Goal: Task Accomplishment & Management: Manage account settings

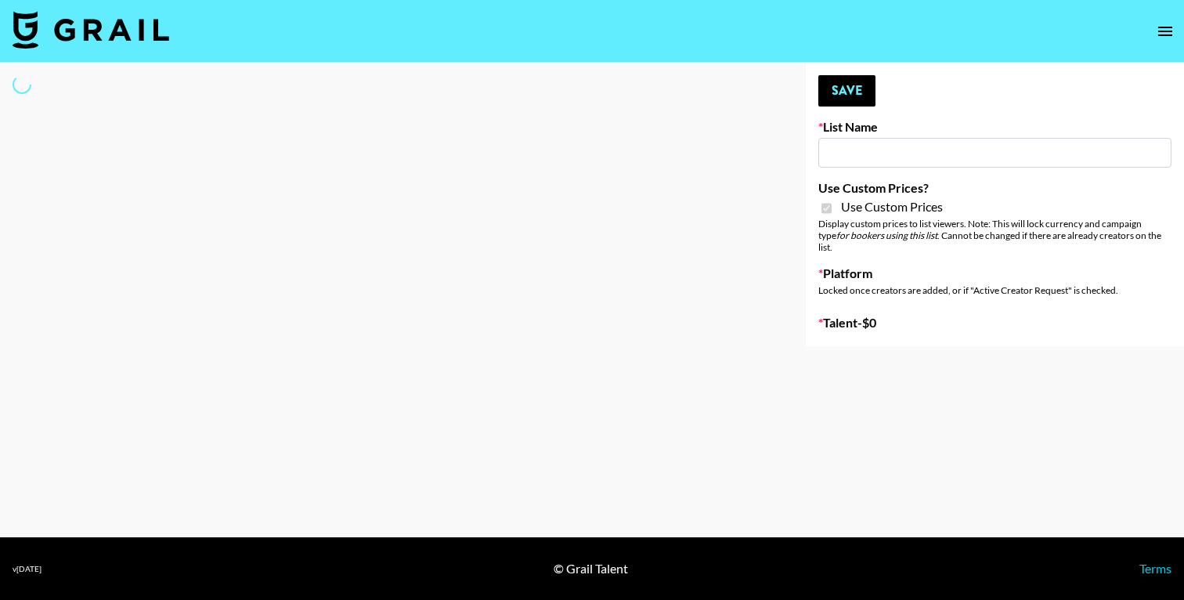
type input "Luckin - TT"
checkbox input "true"
select select "Brand"
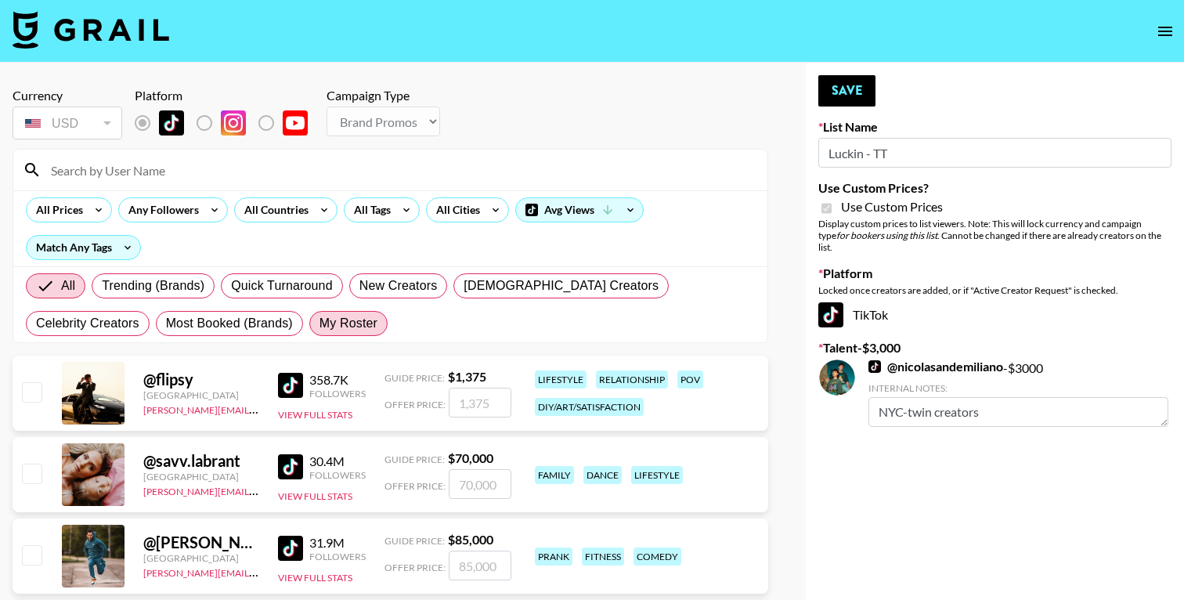
click at [320, 324] on span "My Roster" at bounding box center [349, 323] width 58 height 19
click at [320, 323] on input "My Roster" at bounding box center [320, 323] width 0 height 0
radio input "true"
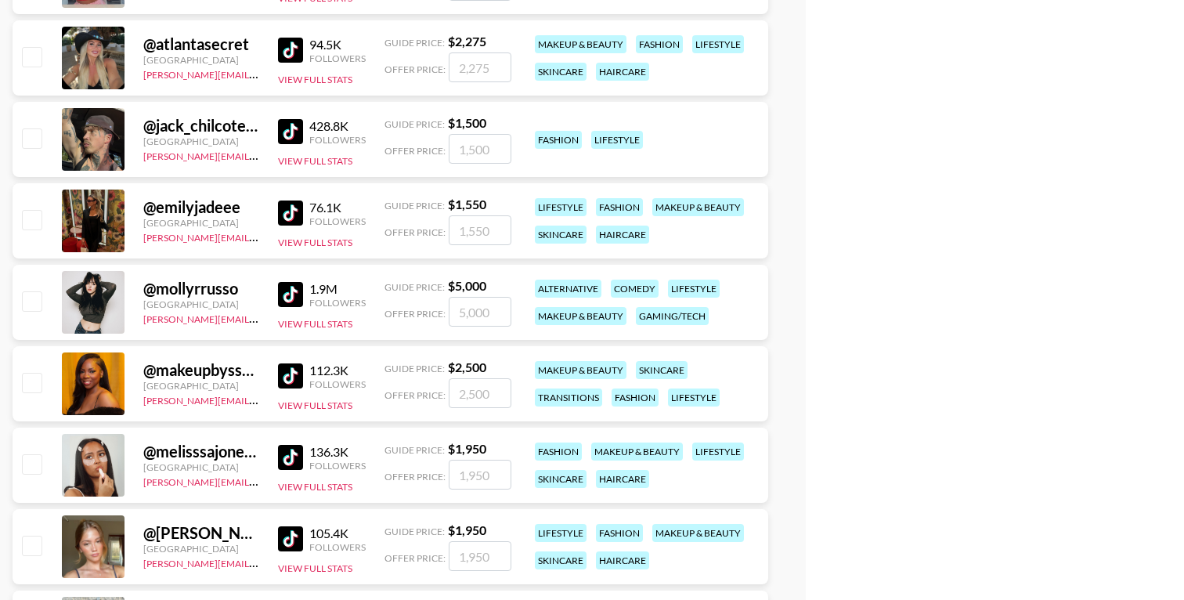
scroll to position [1898, 0]
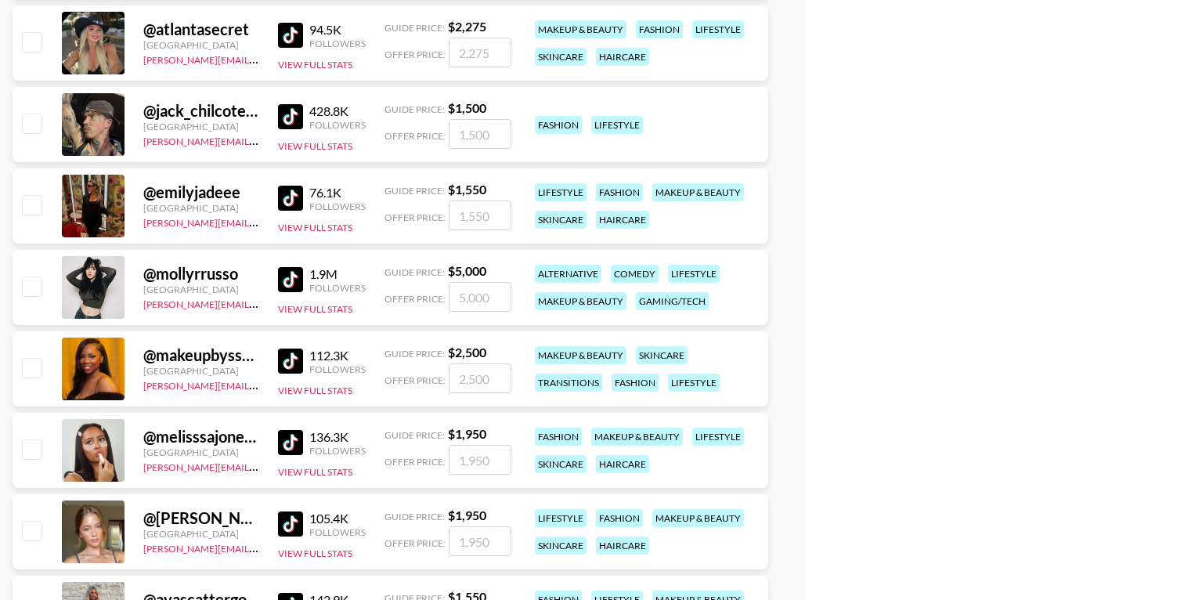
click at [34, 292] on input "checkbox" at bounding box center [31, 285] width 19 height 19
checkbox input "true"
type input "5000"
click at [464, 298] on input "5000" at bounding box center [480, 297] width 63 height 30
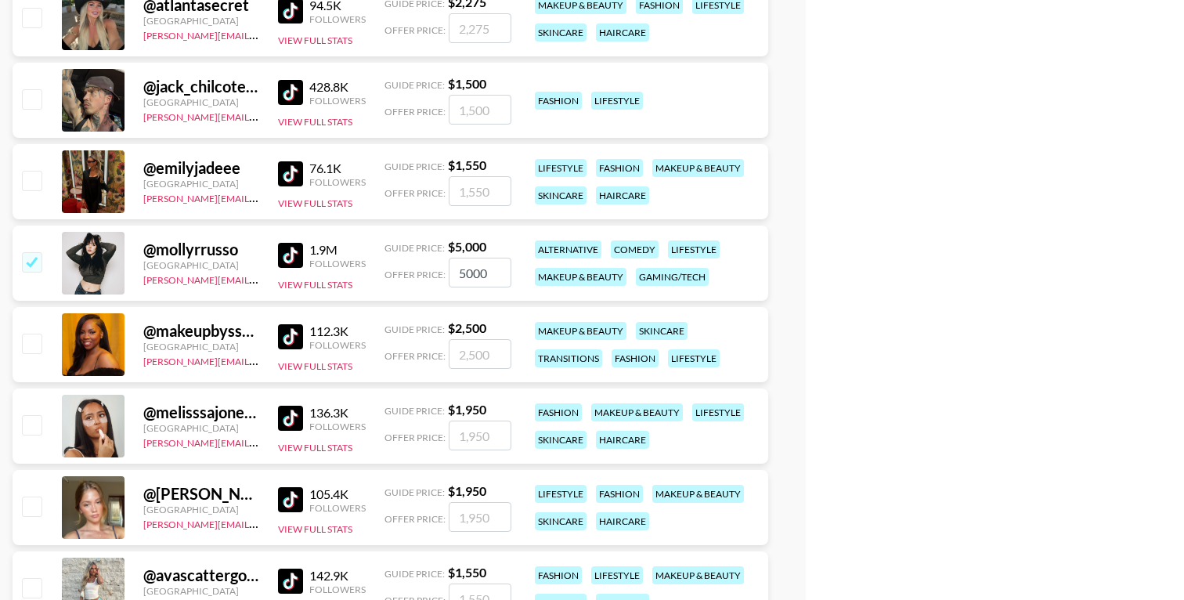
scroll to position [1914, 0]
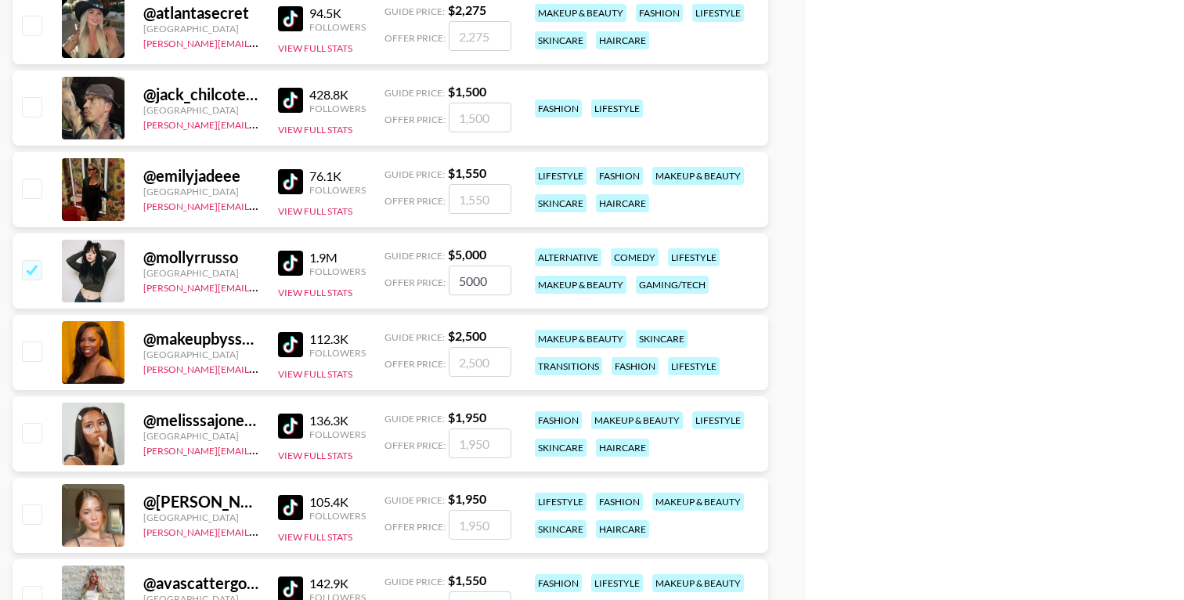
click at [464, 285] on input "5000" at bounding box center [480, 280] width 63 height 30
checkbox input "false"
checkbox input "true"
type input "3000"
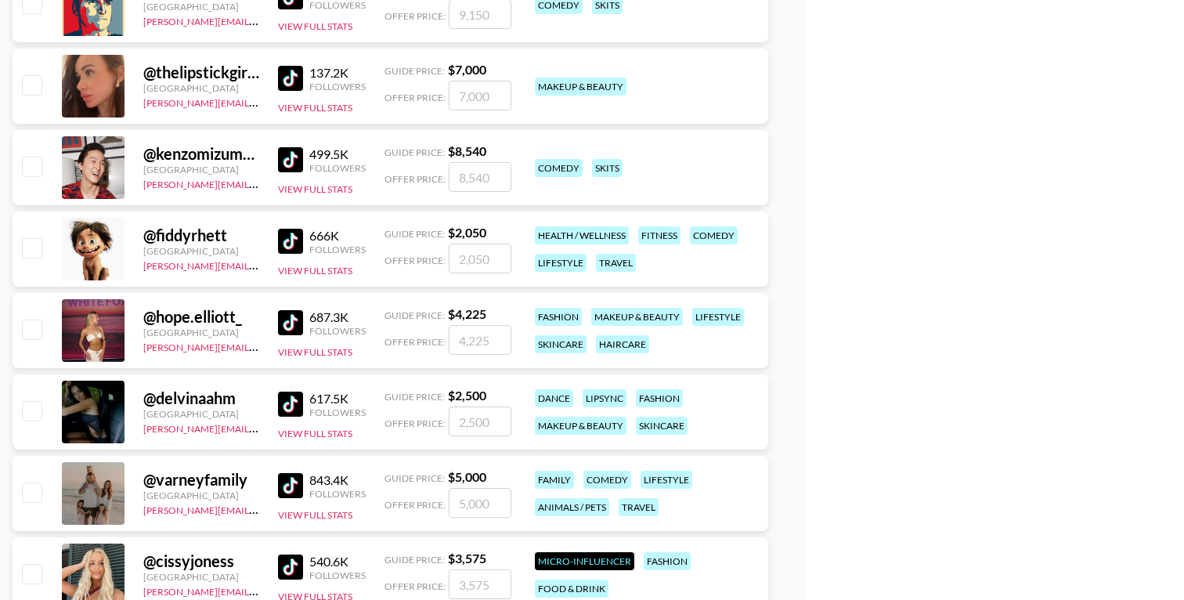
scroll to position [0, 0]
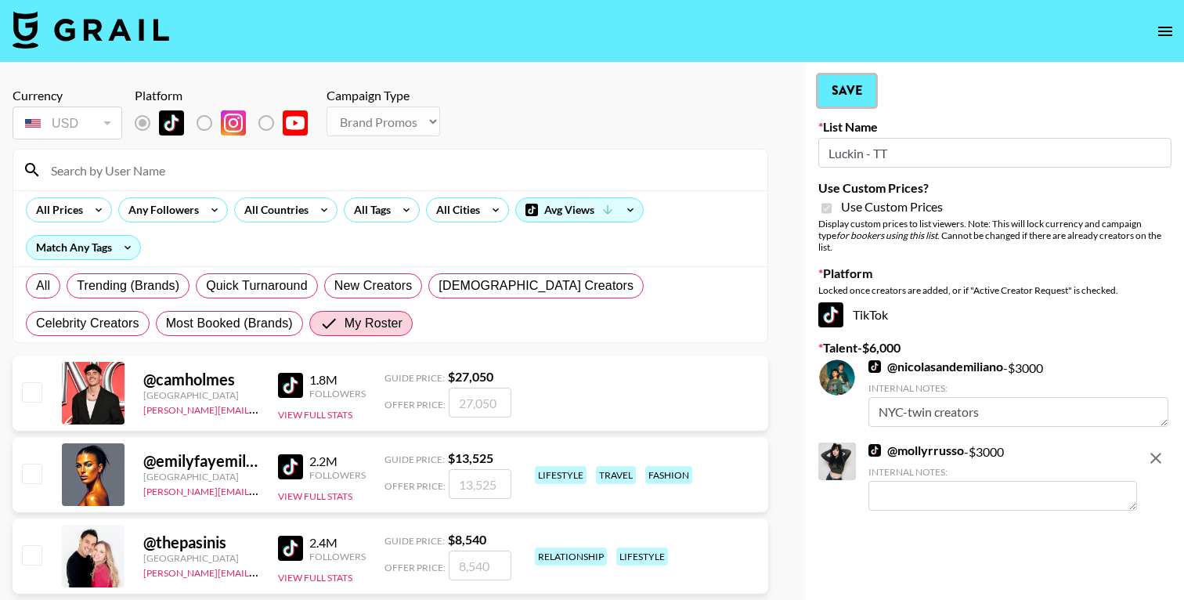
click at [847, 90] on button "Save" at bounding box center [846, 90] width 57 height 31
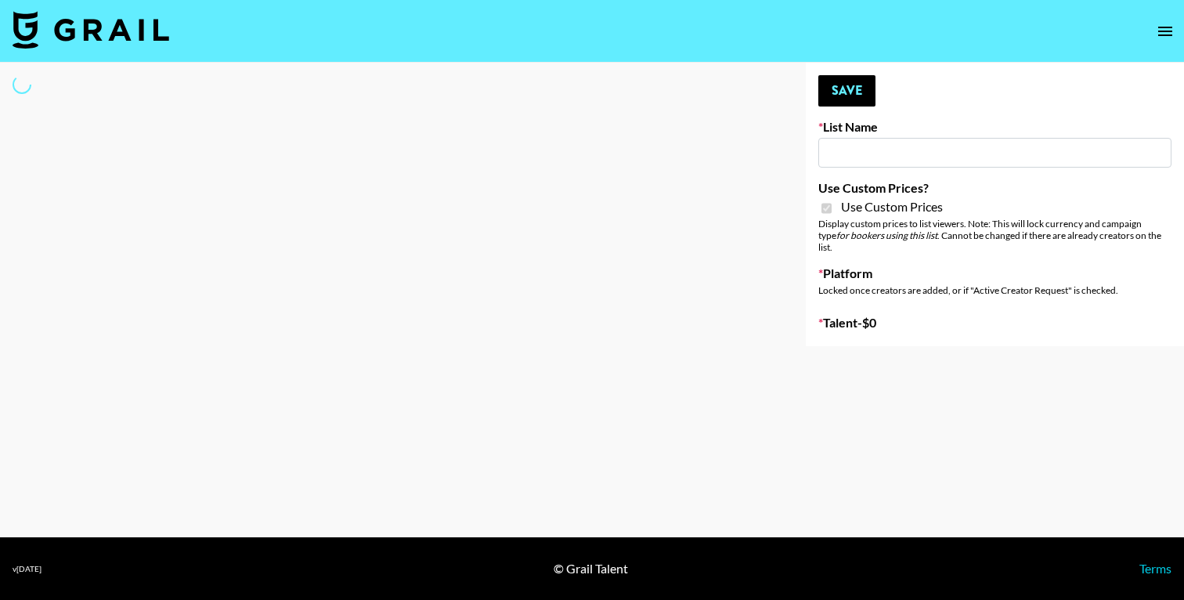
type input "Yumu Skincare"
checkbox input "true"
select select "Brand"
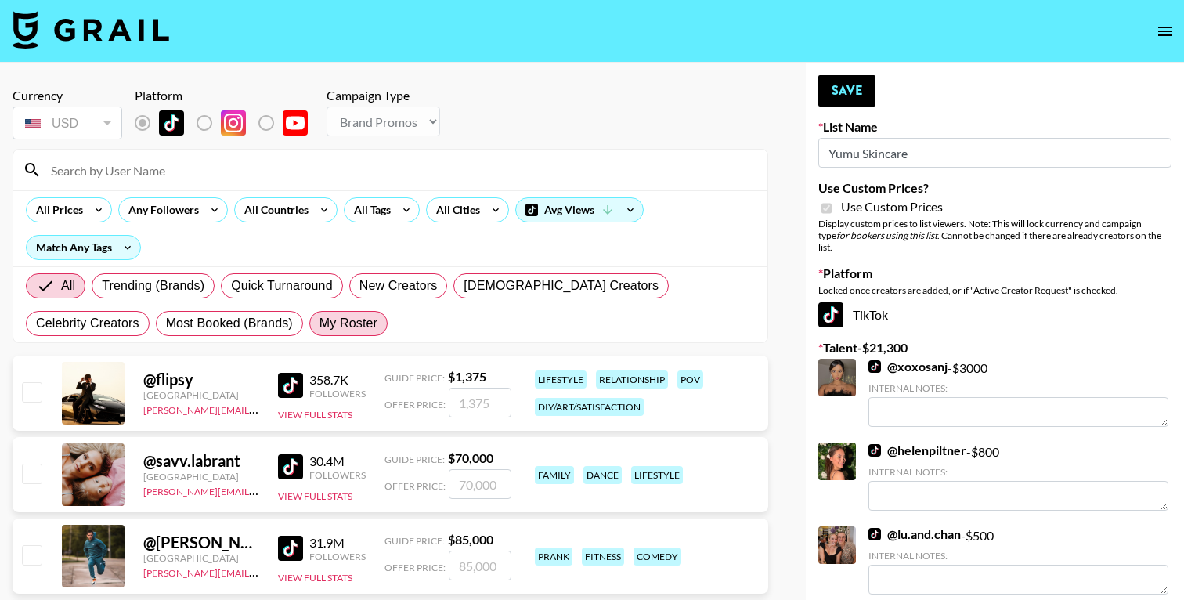
click at [320, 321] on span "My Roster" at bounding box center [349, 323] width 58 height 19
click at [320, 323] on input "My Roster" at bounding box center [320, 323] width 0 height 0
radio input "true"
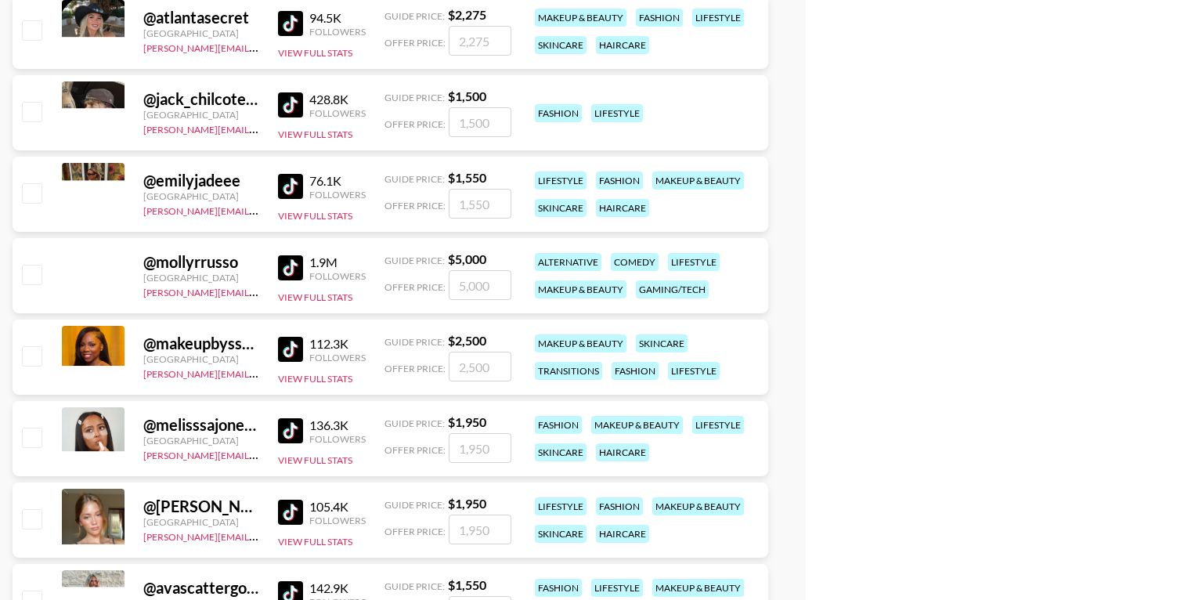
scroll to position [1935, 0]
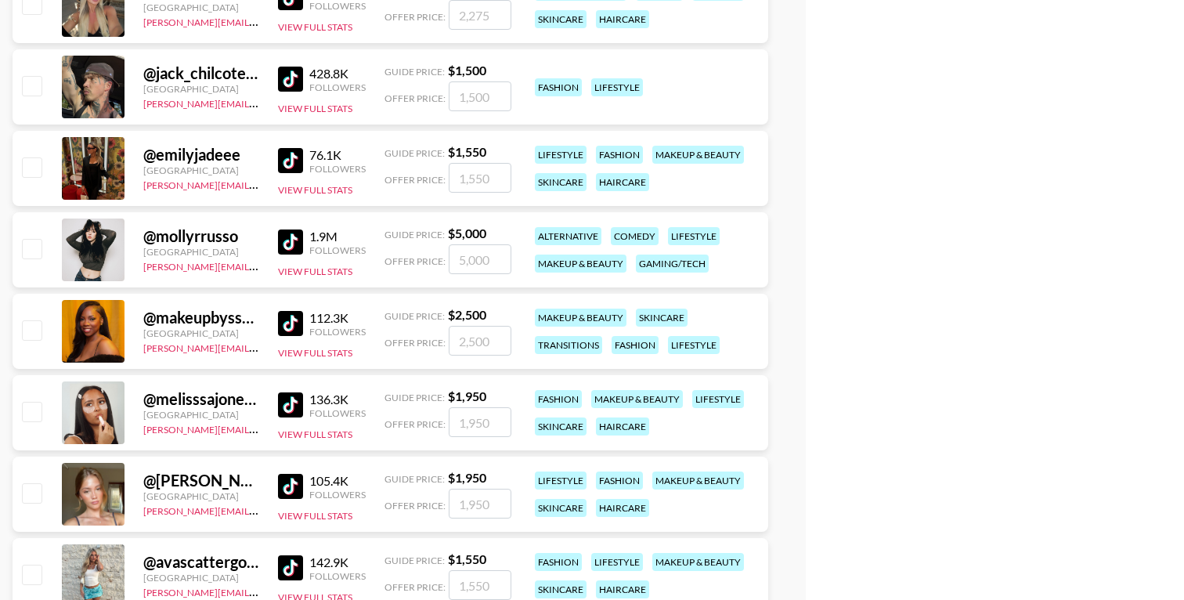
click at [34, 334] on input "checkbox" at bounding box center [31, 329] width 19 height 19
checkbox input "true"
type input "2500"
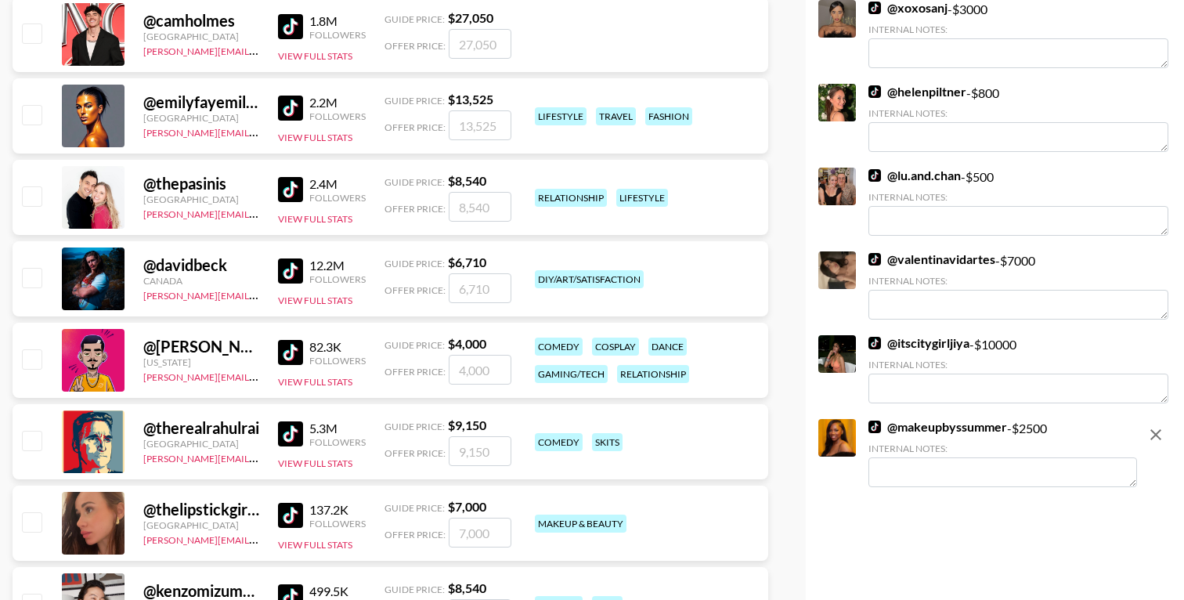
scroll to position [0, 0]
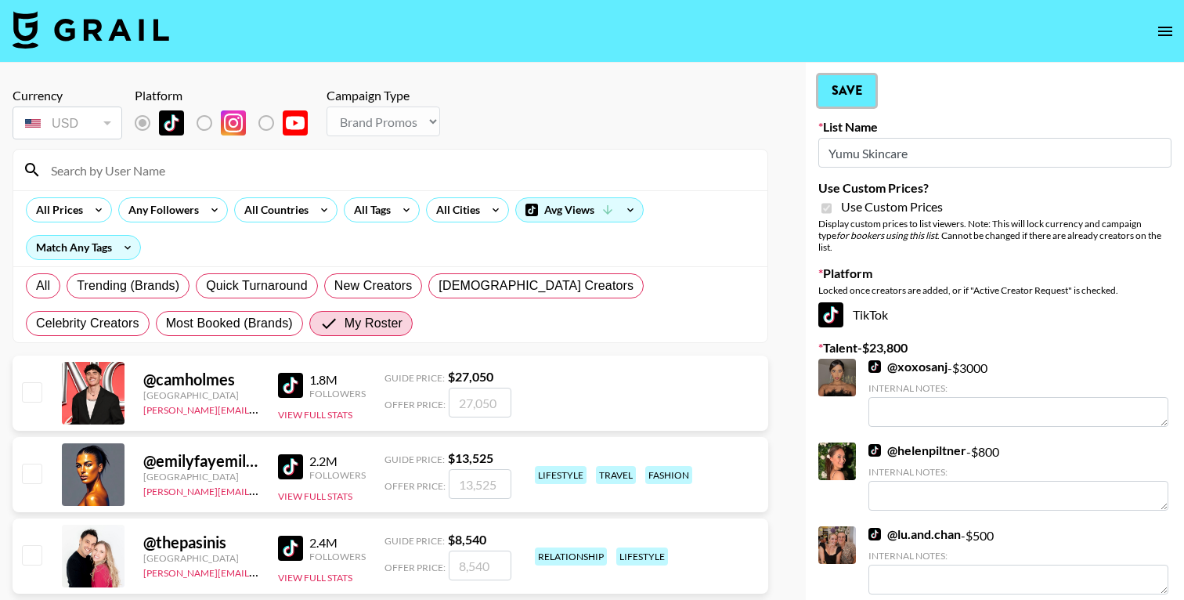
click at [848, 87] on button "Save" at bounding box center [846, 90] width 57 height 31
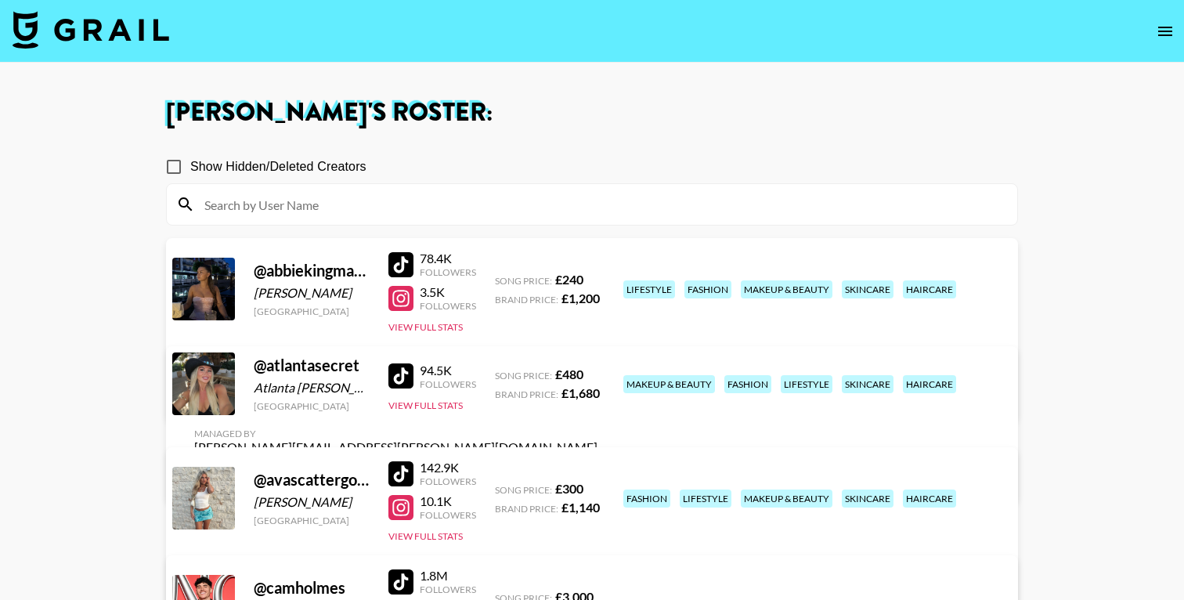
click at [114, 35] on img at bounding box center [91, 30] width 157 height 38
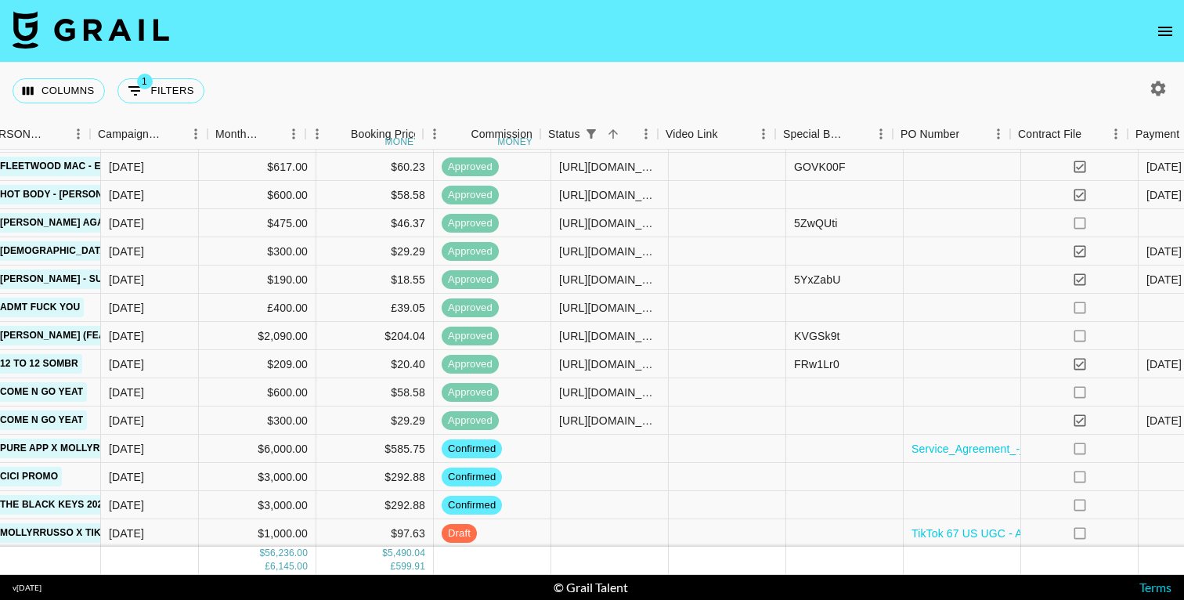
scroll to position [1432, 915]
